Goal: Task Accomplishment & Management: Manage account settings

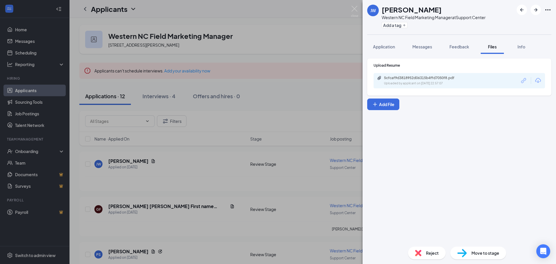
click at [360, 8] on div "[PERSON_NAME][GEOGRAPHIC_DATA][PERSON_NAME] Western NC Field Marketing Manager …" at bounding box center [278, 132] width 556 height 264
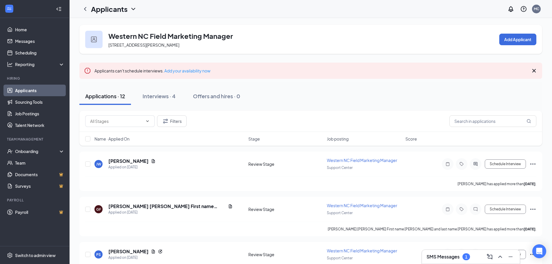
click at [104, 40] on div "Western NC Field Marketing Manager [STREET_ADDRESS][PERSON_NAME][PERSON_NAME]" at bounding box center [162, 39] width 154 height 17
click at [44, 50] on link "Scheduling" at bounding box center [40, 53] width 50 height 12
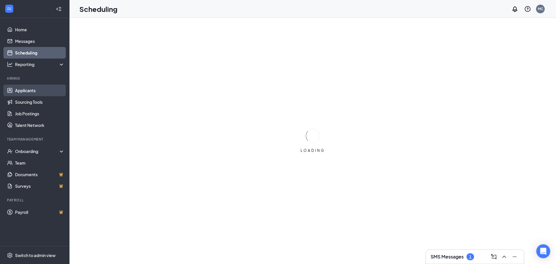
click at [41, 90] on link "Applicants" at bounding box center [40, 91] width 50 height 12
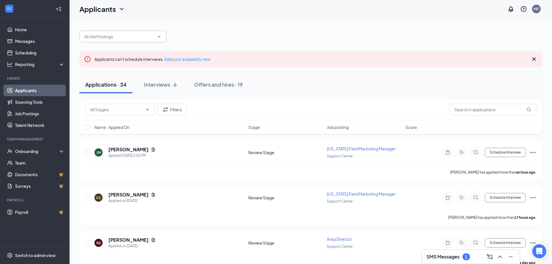
click at [133, 39] on input "text" at bounding box center [119, 36] width 70 height 6
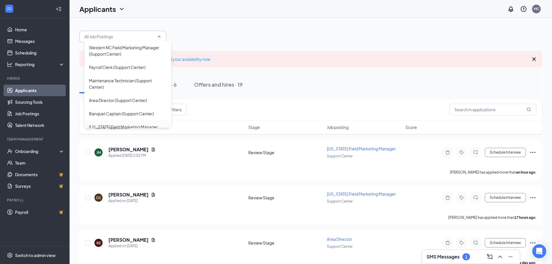
click at [122, 121] on div "[US_STATE] Field Marketing Manager (Support Center)" at bounding box center [127, 130] width 87 height 20
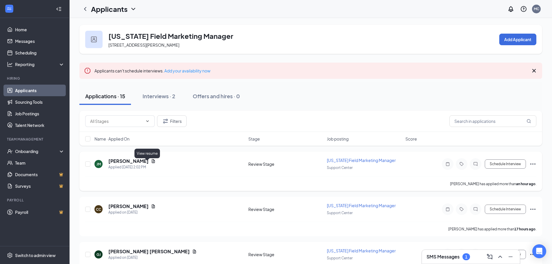
click at [151, 163] on icon "Document" at bounding box center [153, 161] width 5 height 5
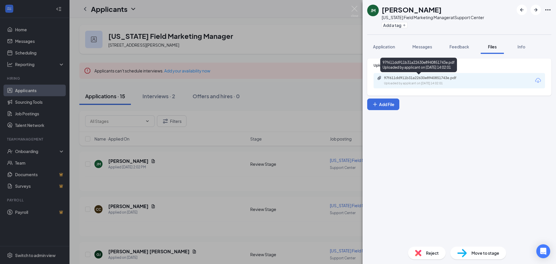
click at [385, 80] on div "97f611dd911b31a22630e8940851743e.pdf" at bounding box center [424, 78] width 81 height 5
